Goal: Task Accomplishment & Management: Manage account settings

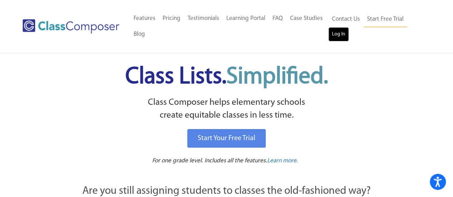
click at [342, 34] on link "Log In" at bounding box center [339, 34] width 20 height 14
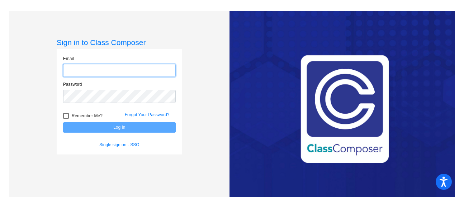
type input "[EMAIL_ADDRESS][DOMAIN_NAME]"
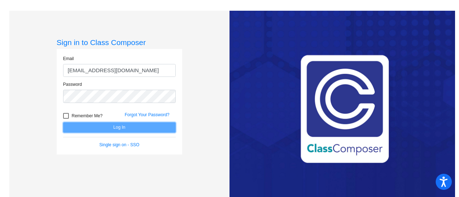
click at [124, 126] on button "Log In" at bounding box center [119, 128] width 112 height 10
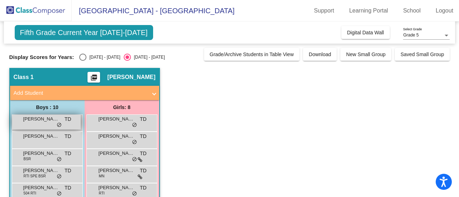
click at [61, 123] on span "do_not_disturb_alt" at bounding box center [59, 126] width 5 height 6
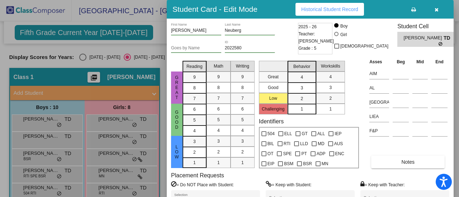
click at [278, 46] on div "Goes by Name 2022580 ID" at bounding box center [233, 49] width 125 height 18
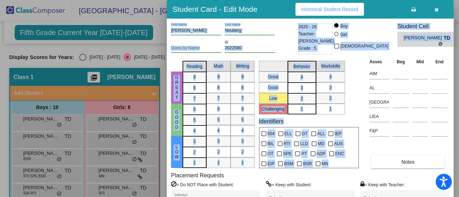
drag, startPoint x: 453, startPoint y: 53, endPoint x: 453, endPoint y: 76, distance: 23.3
click at [453, 76] on div "Student Card - Edit Mode Historical Student Record [PERSON_NAME] First Name [PE…" at bounding box center [229, 98] width 459 height 197
click at [435, 10] on icon "button" at bounding box center [436, 9] width 4 height 5
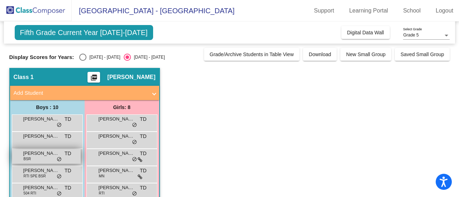
click at [36, 159] on div "[PERSON_NAME] BSR TD lock do_not_disturb_alt" at bounding box center [46, 156] width 68 height 15
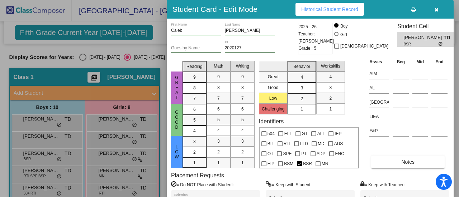
click at [439, 10] on button "button" at bounding box center [436, 9] width 23 height 13
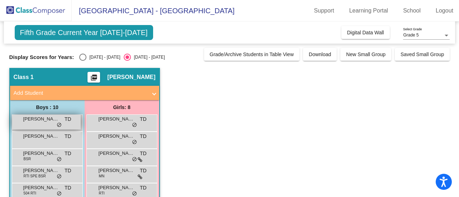
click at [61, 125] on span "do_not_disturb_alt" at bounding box center [59, 126] width 5 height 6
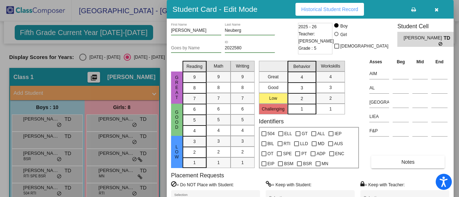
click at [326, 8] on span "Historical Student Record" at bounding box center [329, 9] width 57 height 6
click at [413, 11] on icon at bounding box center [413, 9] width 5 height 5
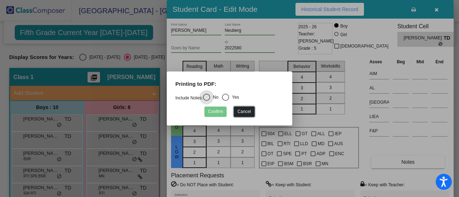
click at [243, 111] on button "Cancel" at bounding box center [244, 112] width 20 height 10
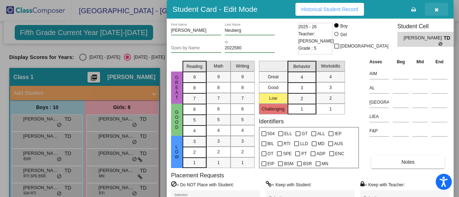
click at [436, 10] on icon "button" at bounding box center [436, 9] width 4 height 5
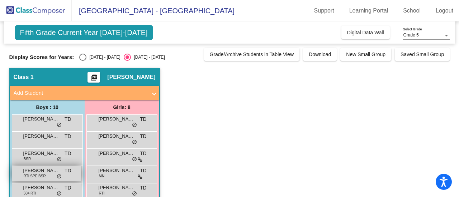
click at [67, 176] on div "Fiorendo [PERSON_NAME] RTI SPE BSR TD lock do_not_disturb_alt" at bounding box center [46, 174] width 68 height 15
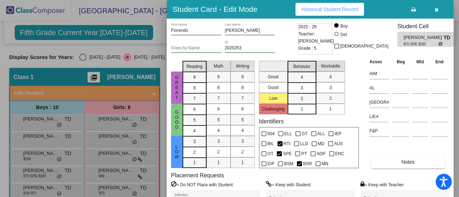
click at [437, 10] on icon "button" at bounding box center [436, 9] width 4 height 5
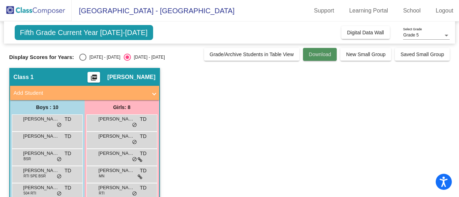
click at [319, 57] on button "Download" at bounding box center [320, 54] width 34 height 13
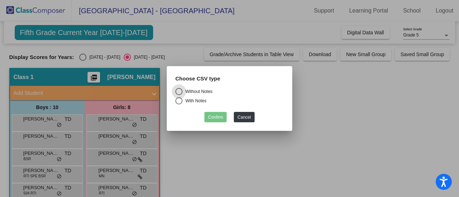
click at [186, 105] on label "With Notes" at bounding box center [229, 100] width 108 height 7
click at [179, 105] on input "With Notes" at bounding box center [178, 105] width 0 height 0
radio input "true"
click at [217, 116] on button "Confirm" at bounding box center [215, 117] width 22 height 10
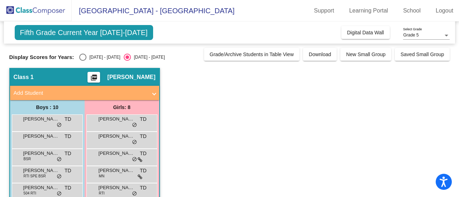
click at [231, 119] on app-classroom "Class 1 picture_as_pdf [PERSON_NAME] Add Student First Name Last Name Student I…" at bounding box center [229, 183] width 440 height 230
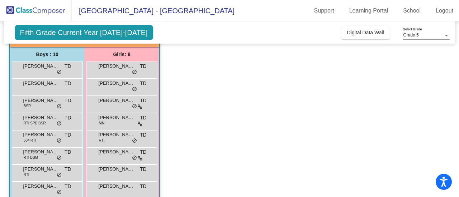
scroll to position [100, 0]
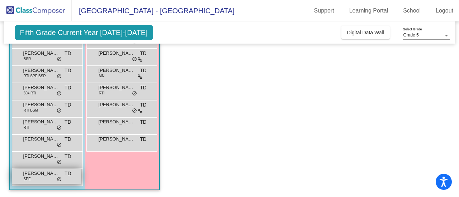
click at [53, 180] on div "[PERSON_NAME] SPE TD lock do_not_disturb_alt" at bounding box center [46, 176] width 68 height 15
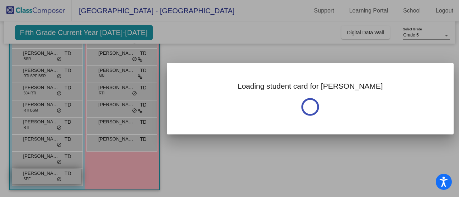
click at [53, 180] on div at bounding box center [229, 98] width 459 height 197
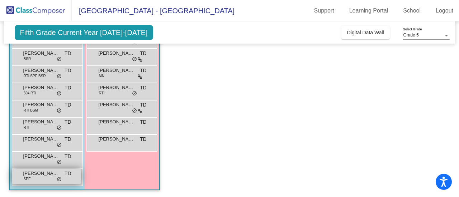
click at [53, 180] on div "[PERSON_NAME] SPE TD lock do_not_disturb_alt" at bounding box center [46, 176] width 68 height 15
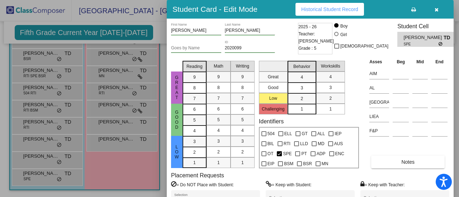
click at [293, 39] on div "[PERSON_NAME] First Name [PERSON_NAME] Last Name" at bounding box center [233, 32] width 125 height 18
click at [436, 8] on icon "button" at bounding box center [436, 9] width 4 height 5
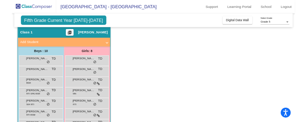
scroll to position [36, 0]
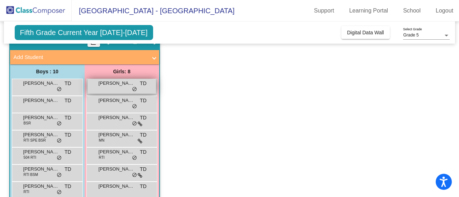
click at [100, 85] on span "[PERSON_NAME] [PERSON_NAME]" at bounding box center [117, 83] width 36 height 7
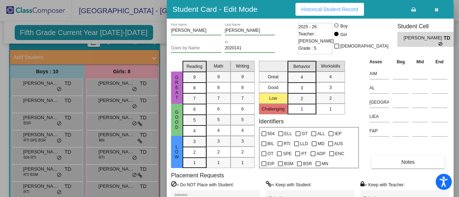
click at [284, 42] on div "Goes by Name 2020141 ID" at bounding box center [233, 49] width 125 height 18
click at [431, 10] on button "button" at bounding box center [436, 9] width 23 height 13
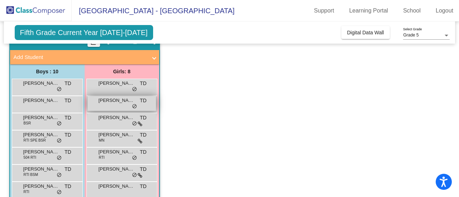
click at [115, 103] on span "[PERSON_NAME]" at bounding box center [117, 100] width 36 height 7
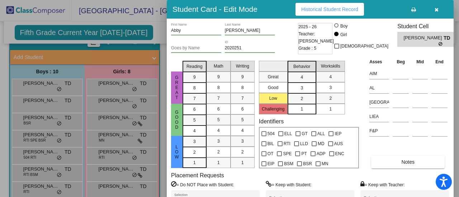
click at [439, 10] on button "button" at bounding box center [436, 9] width 23 height 13
